Goal: Information Seeking & Learning: Learn about a topic

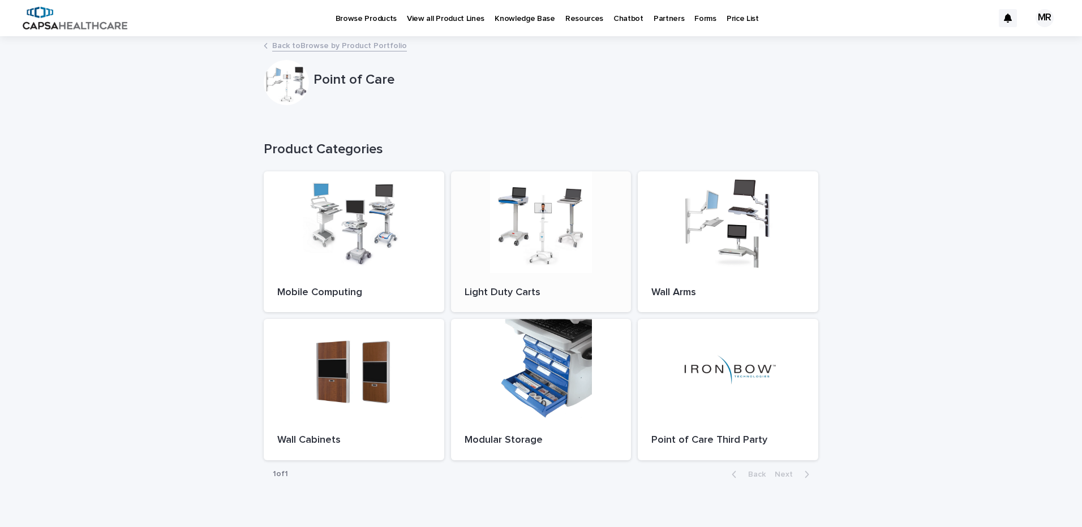
click at [530, 257] on div at bounding box center [541, 222] width 180 height 102
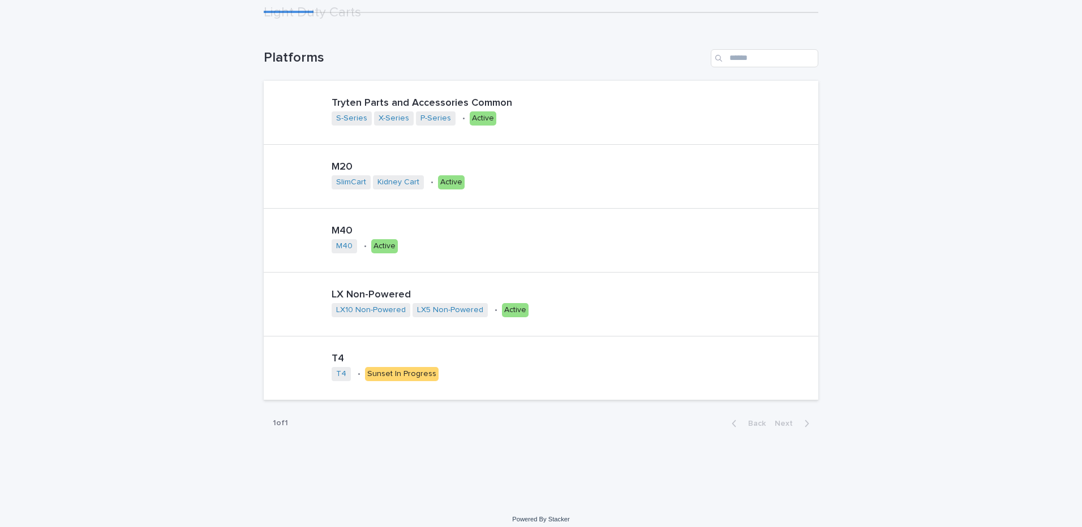
scroll to position [124, 0]
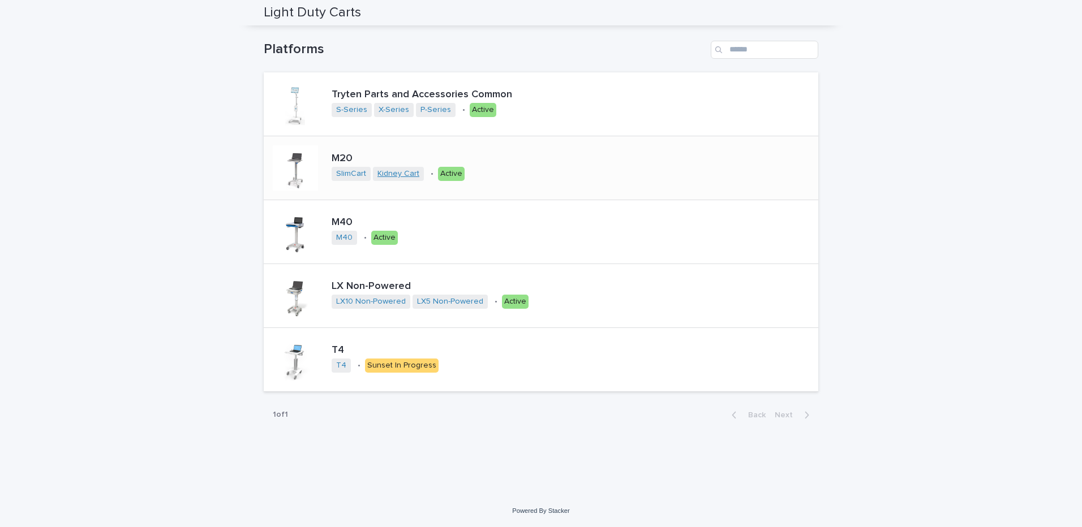
click at [399, 171] on link "Kidney Cart" at bounding box center [398, 174] width 42 height 10
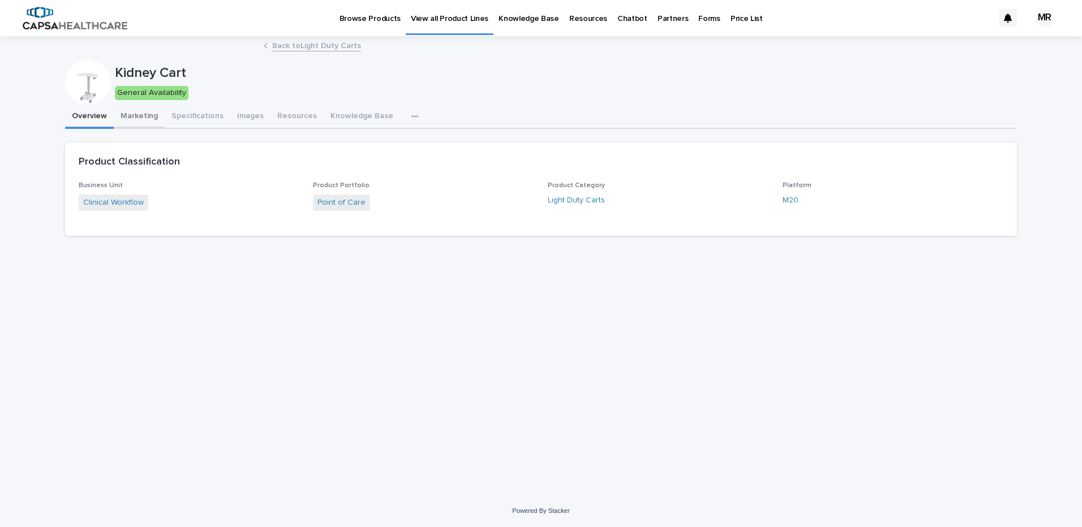
click at [146, 117] on button "Marketing" at bounding box center [139, 117] width 51 height 24
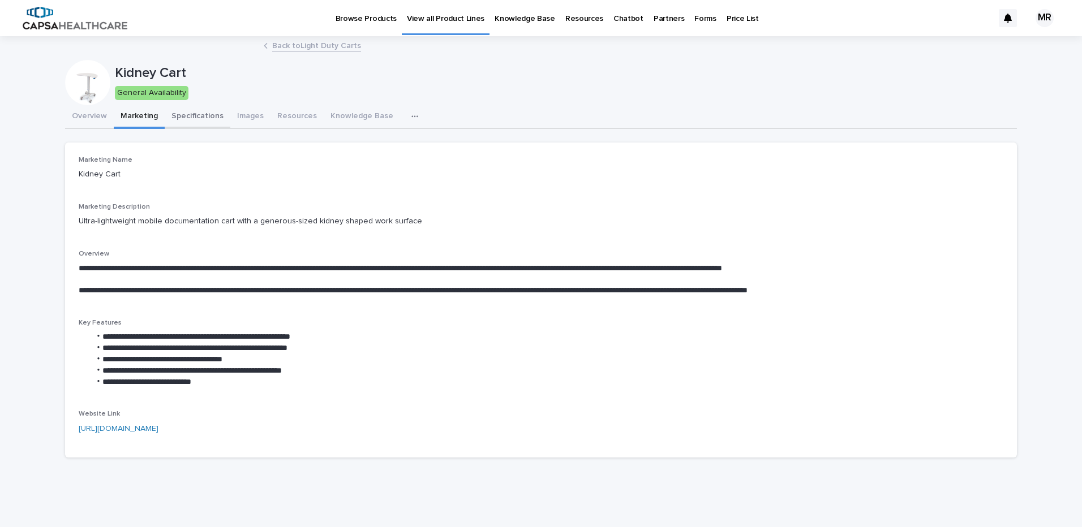
click at [212, 118] on button "Specifications" at bounding box center [198, 117] width 66 height 24
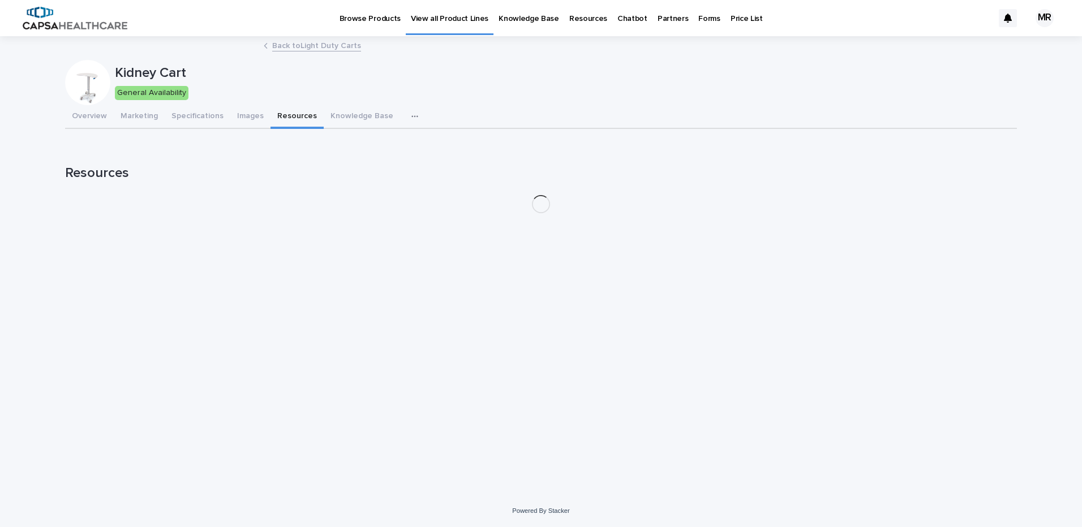
click at [294, 116] on button "Resources" at bounding box center [296, 117] width 53 height 24
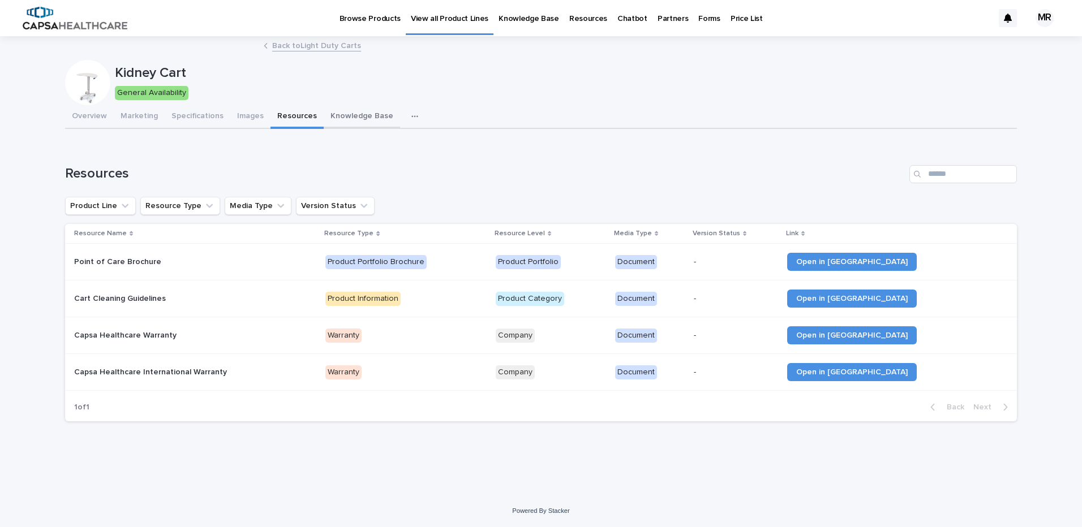
click at [347, 117] on button "Knowledge Base" at bounding box center [362, 117] width 76 height 24
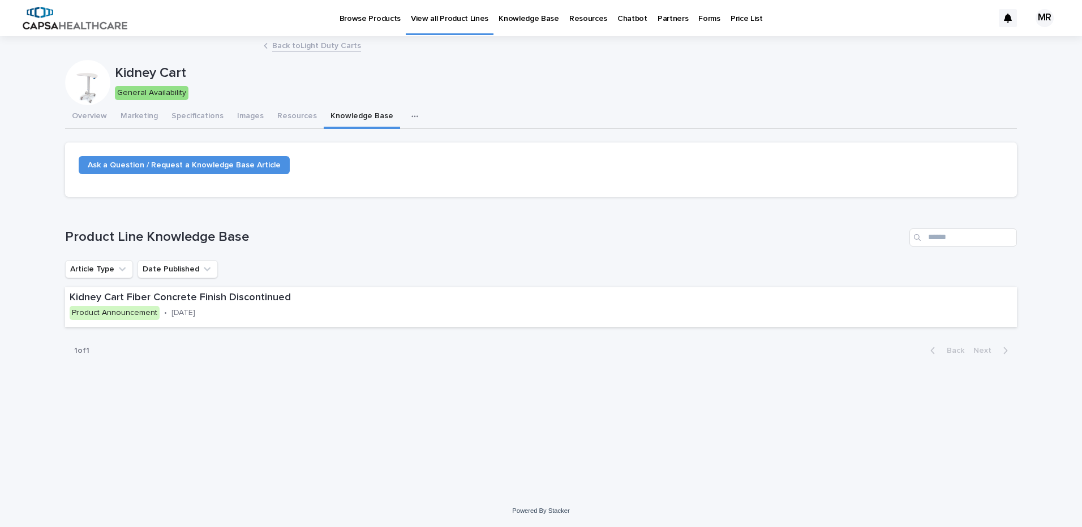
click at [411, 114] on icon "button" at bounding box center [414, 117] width 7 height 8
click at [353, 143] on span "SKUs" at bounding box center [350, 146] width 19 height 8
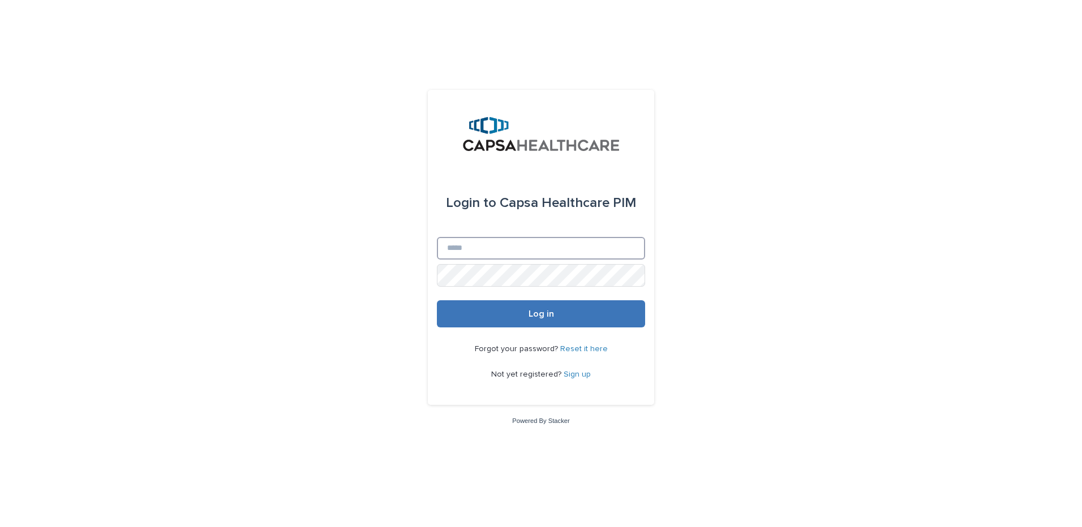
type input "**********"
click at [534, 316] on span "Log in" at bounding box center [540, 313] width 25 height 9
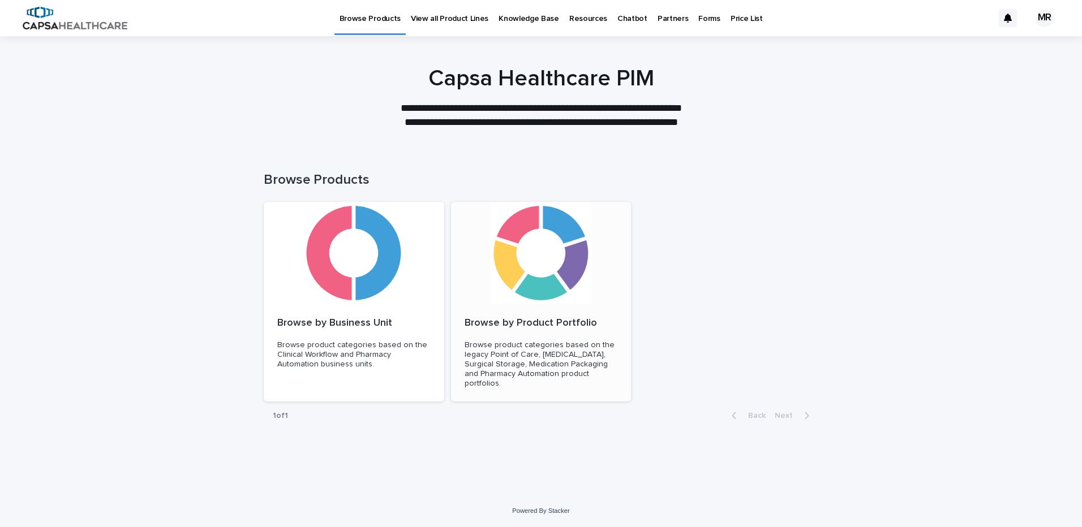
click at [497, 285] on div at bounding box center [541, 253] width 180 height 102
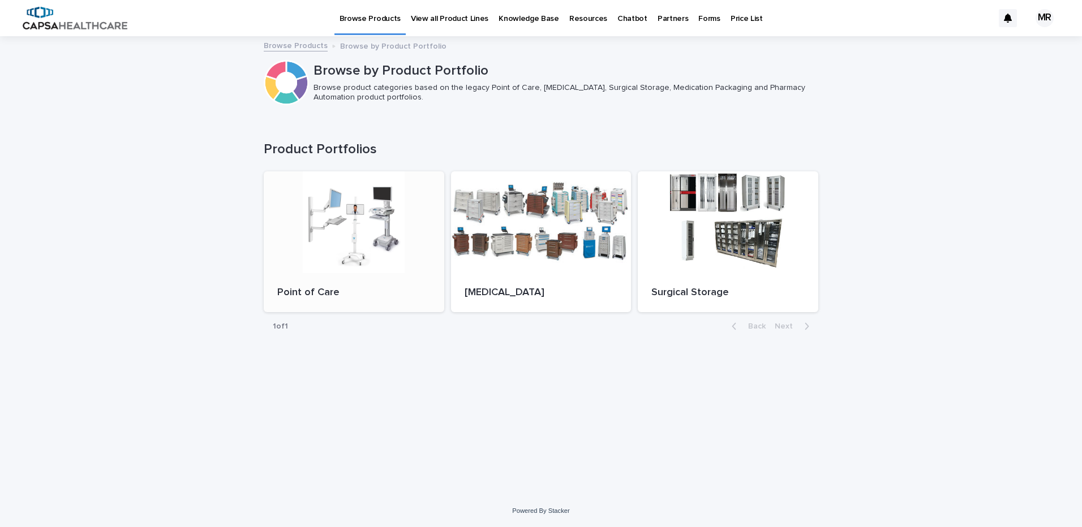
click at [395, 233] on div at bounding box center [354, 222] width 180 height 102
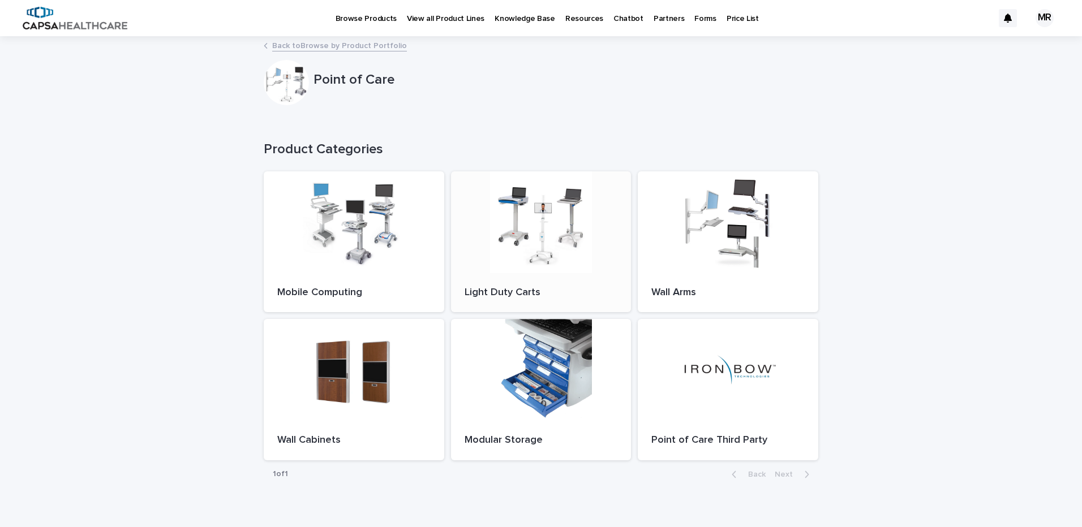
click at [541, 235] on div at bounding box center [541, 222] width 180 height 102
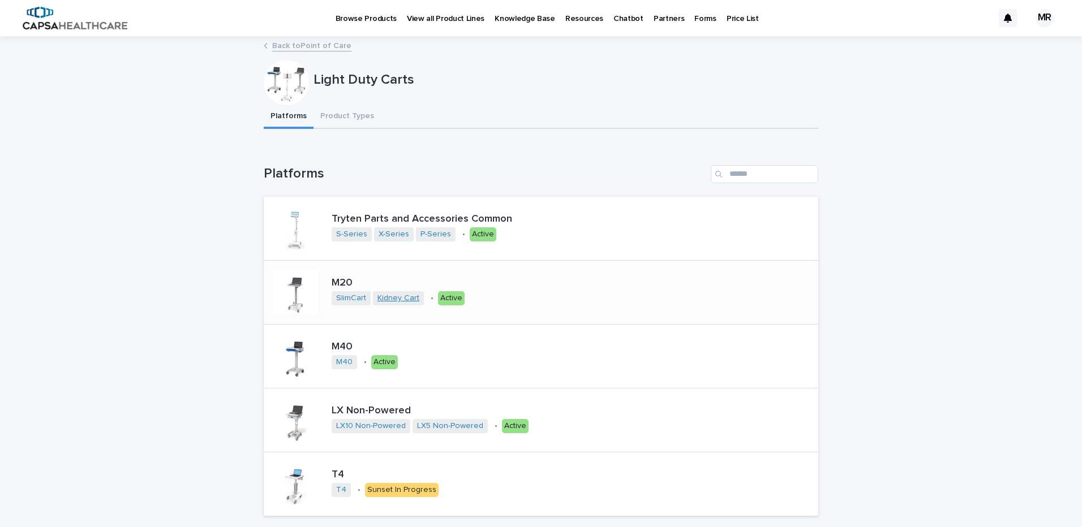
click at [398, 294] on link "Kidney Cart" at bounding box center [398, 299] width 42 height 10
